Goal: Task Accomplishment & Management: Manage account settings

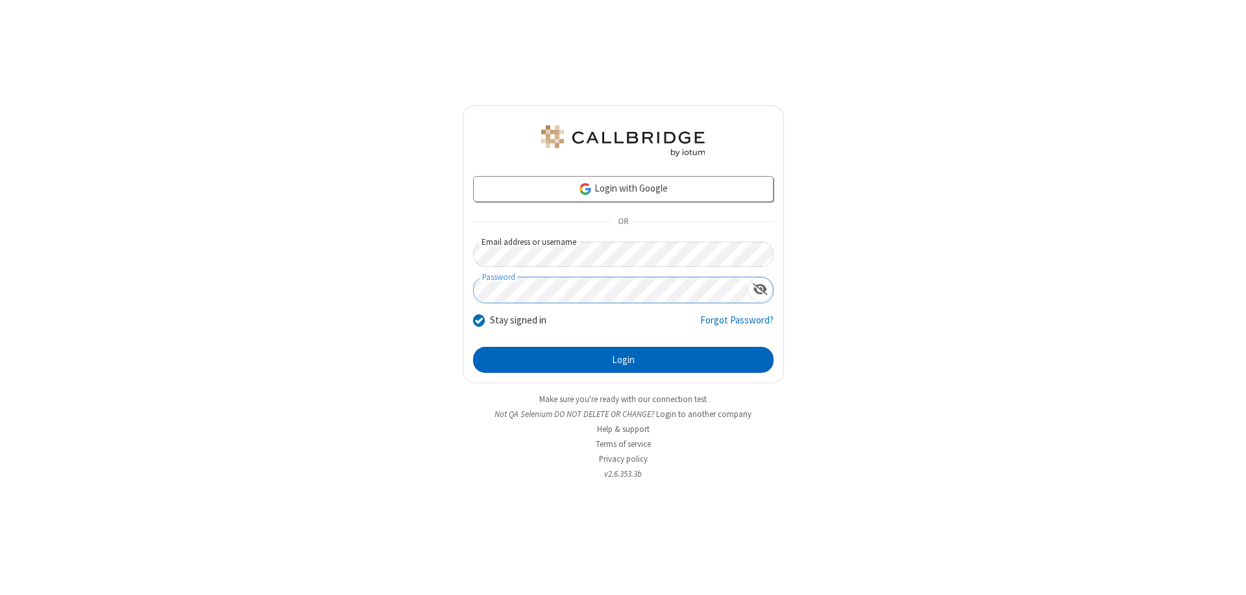
click at [623, 360] on button "Login" at bounding box center [623, 360] width 300 height 26
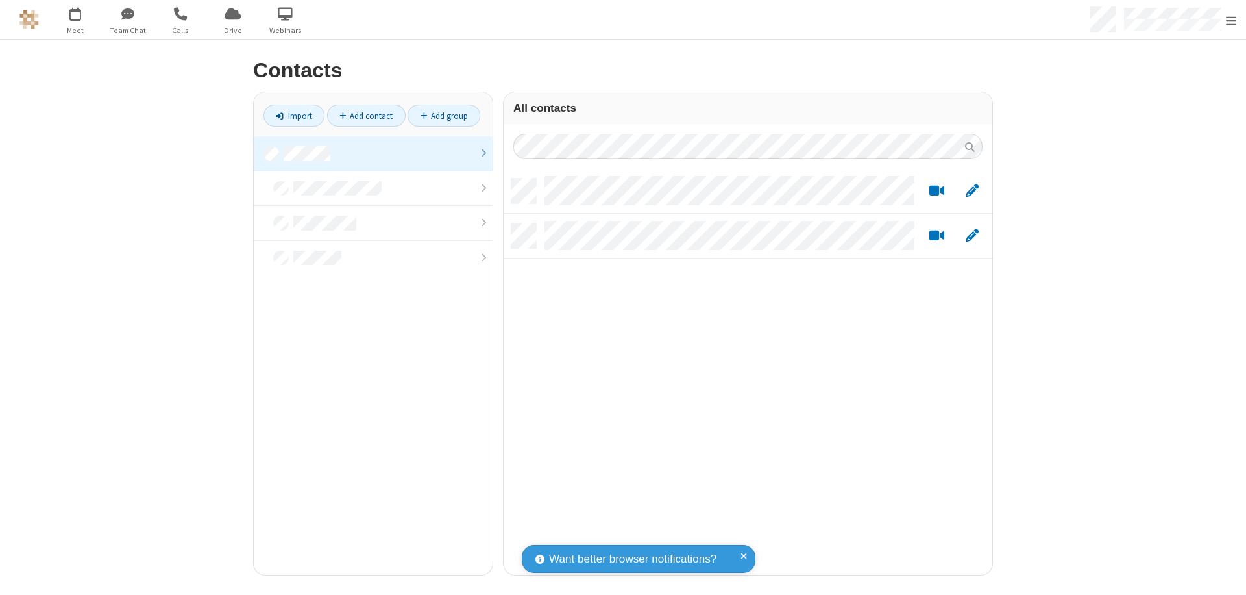
scroll to position [396, 479]
click at [373, 153] on link at bounding box center [373, 153] width 239 height 35
click at [294, 116] on link "Import" at bounding box center [294, 115] width 61 height 22
